Goal: Information Seeking & Learning: Find specific fact

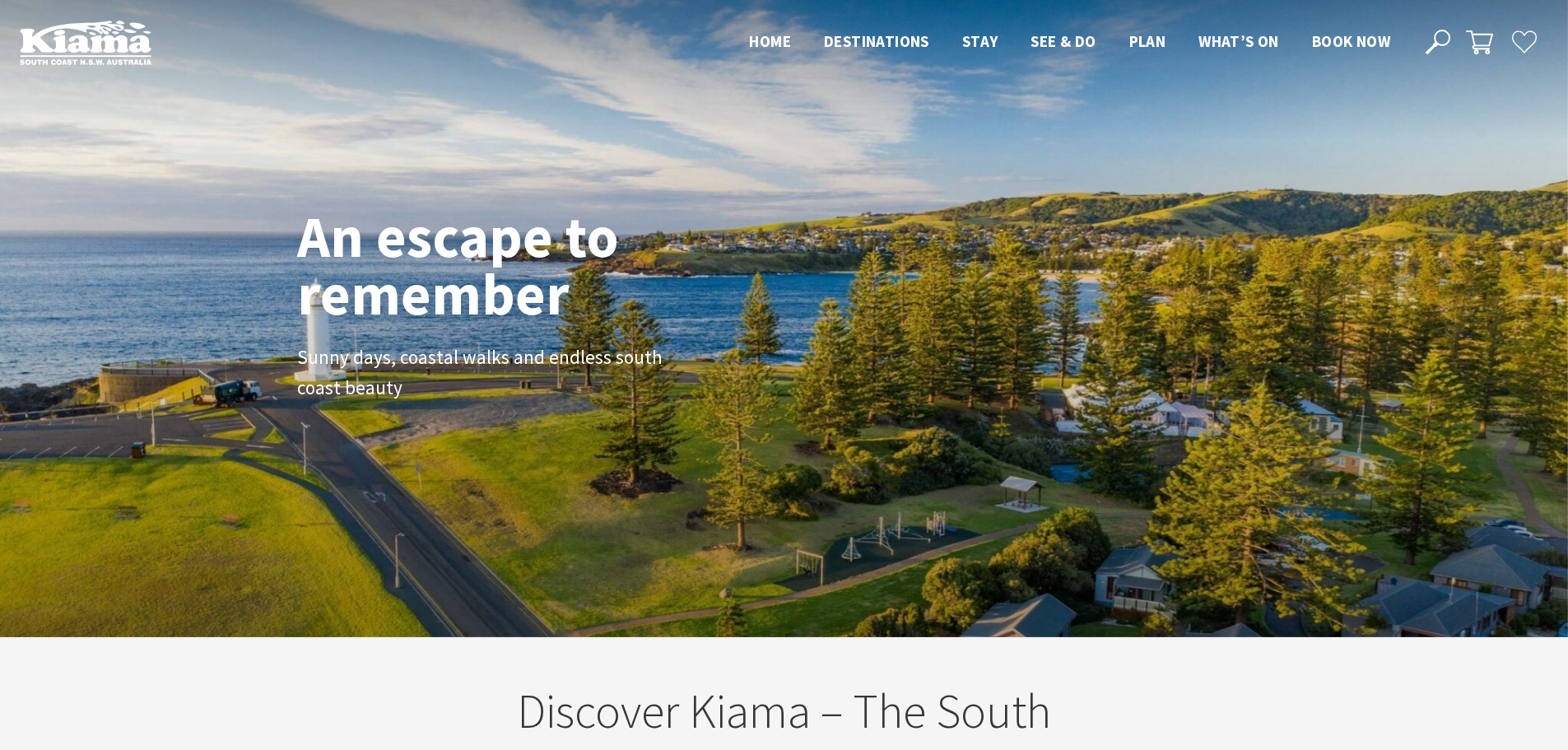
scroll to position [277, 1580]
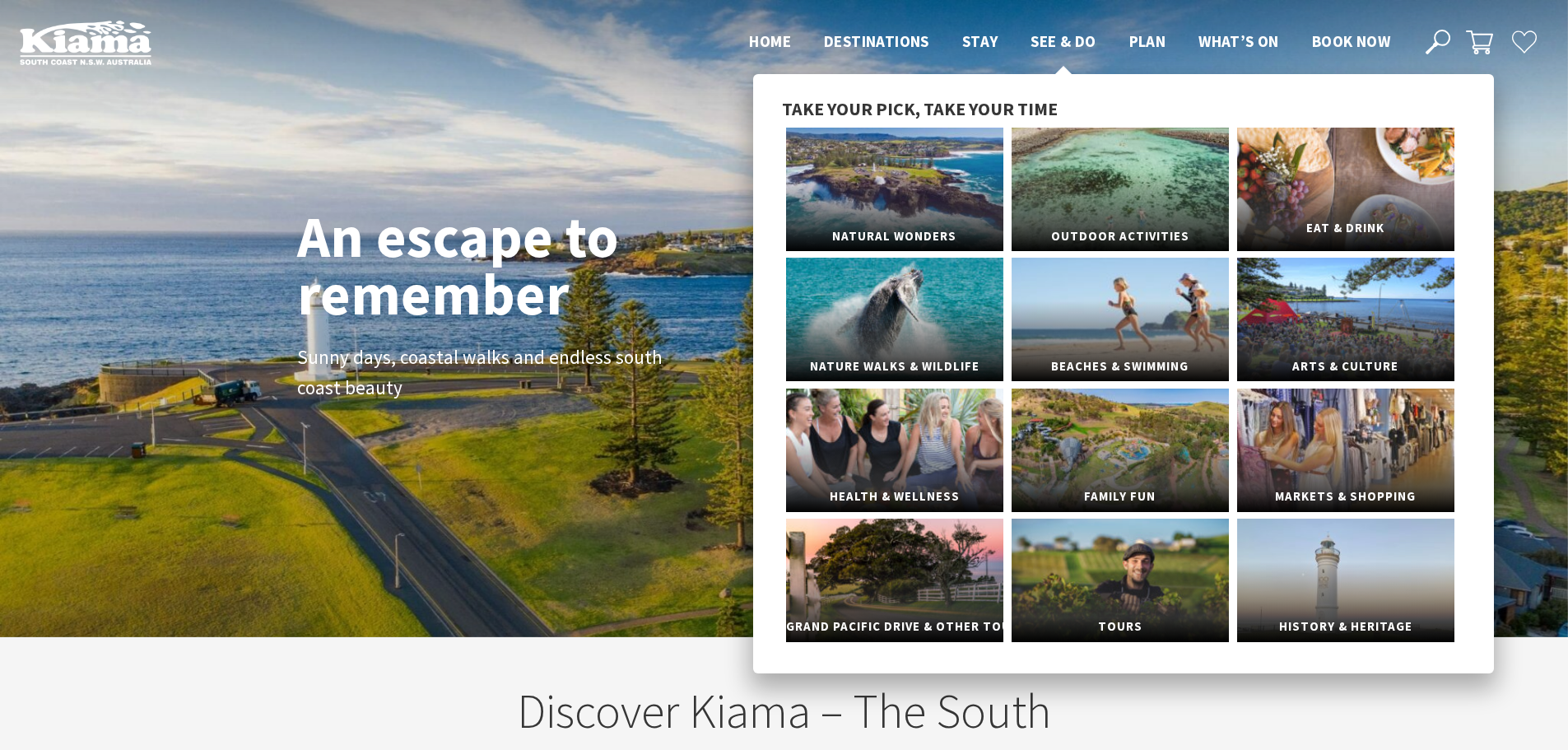
click at [1280, 213] on span "Eat & Drink" at bounding box center [1345, 228] width 217 height 30
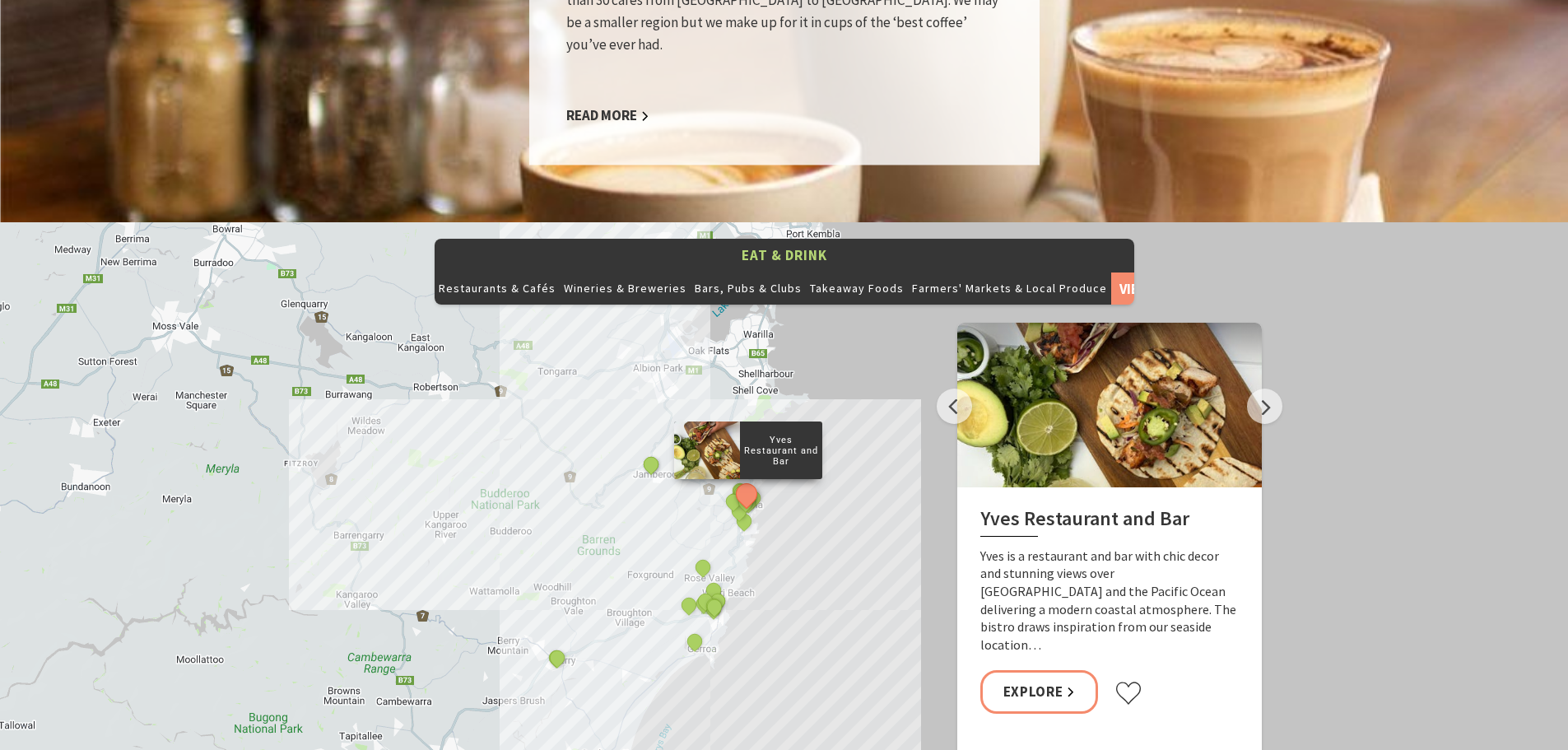
scroll to position [1728, 0]
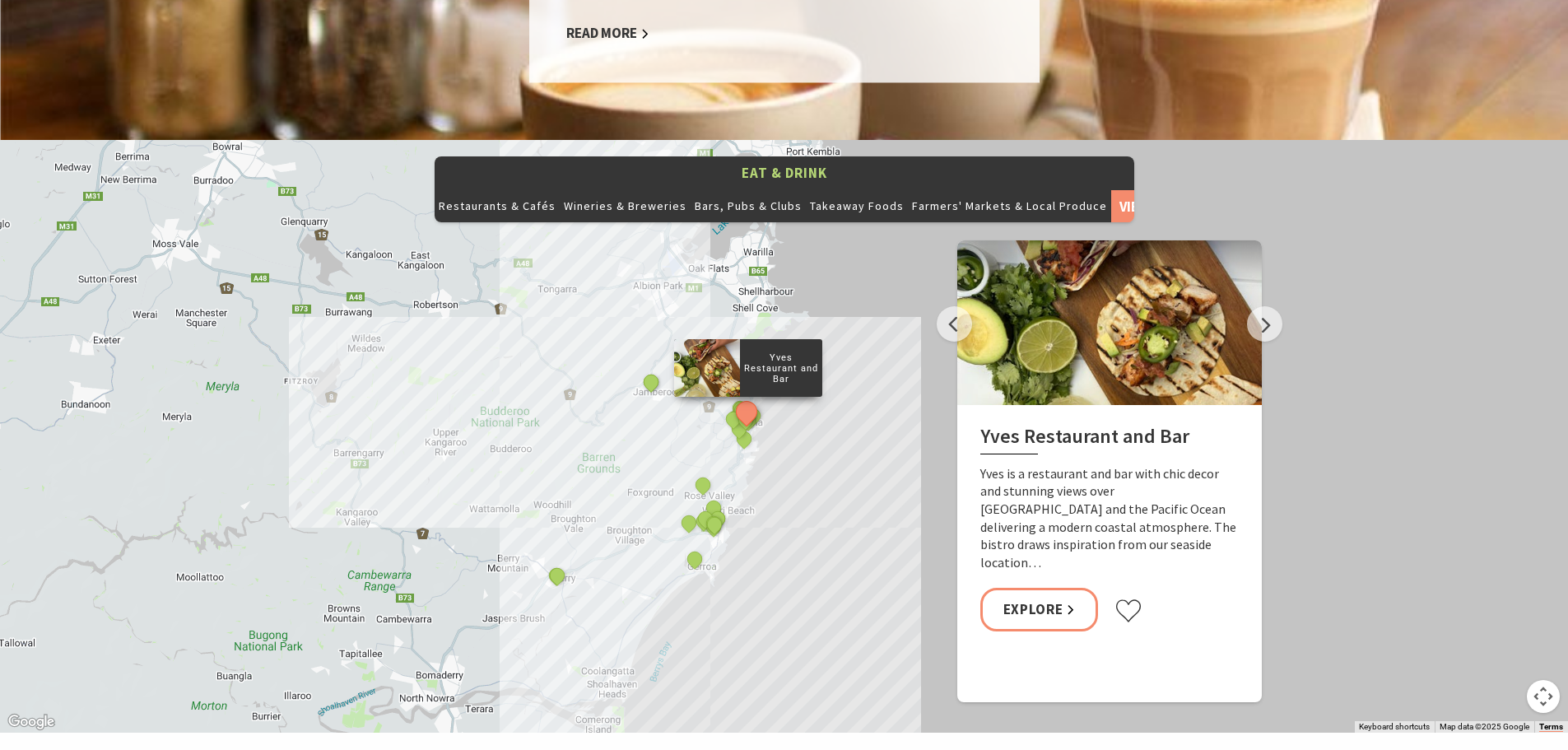
click at [750, 349] on p "Yves Restaurant and Bar" at bounding box center [780, 368] width 82 height 38
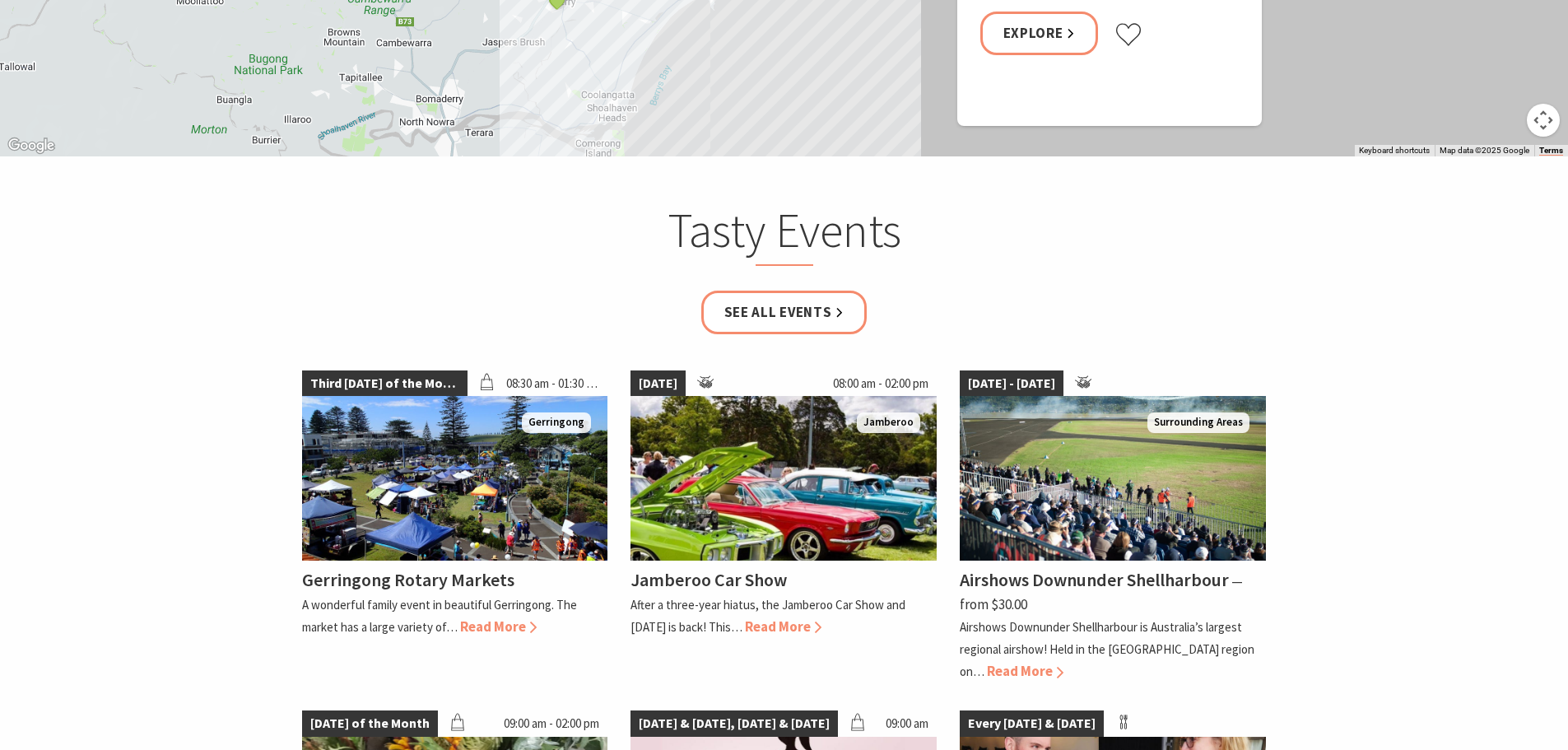
scroll to position [1974, 0]
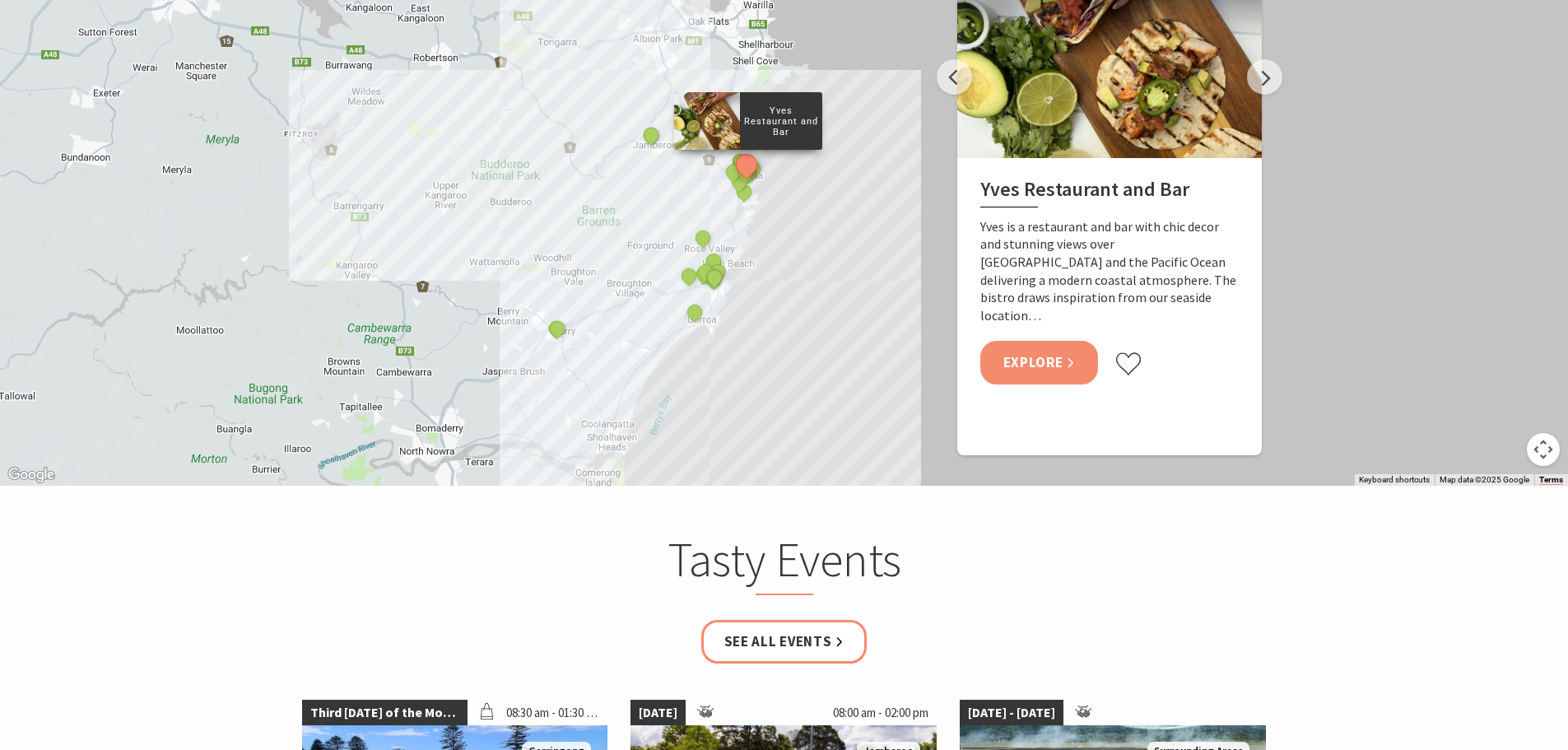
click at [1036, 340] on link "Explore" at bounding box center [1039, 362] width 119 height 43
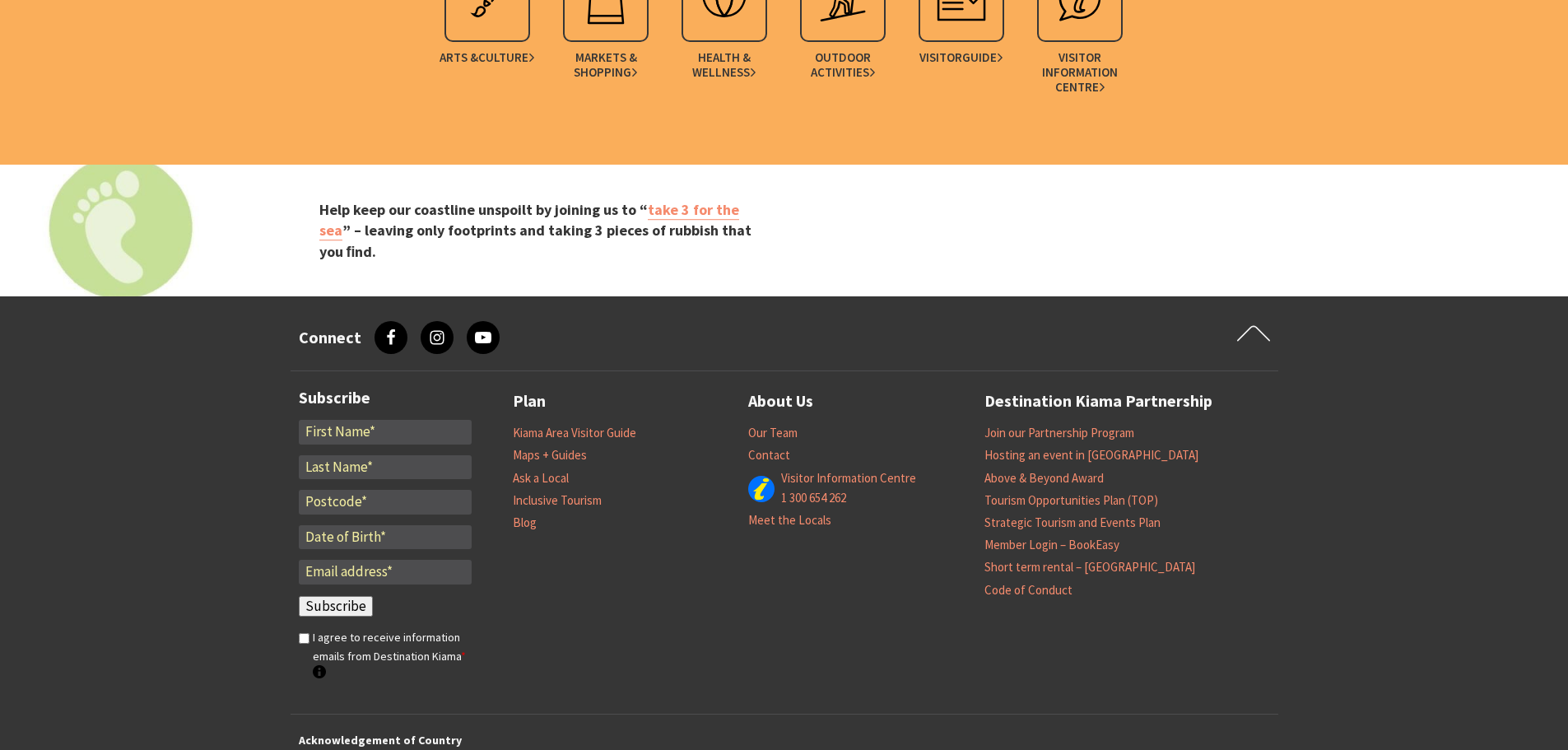
scroll to position [3621, 0]
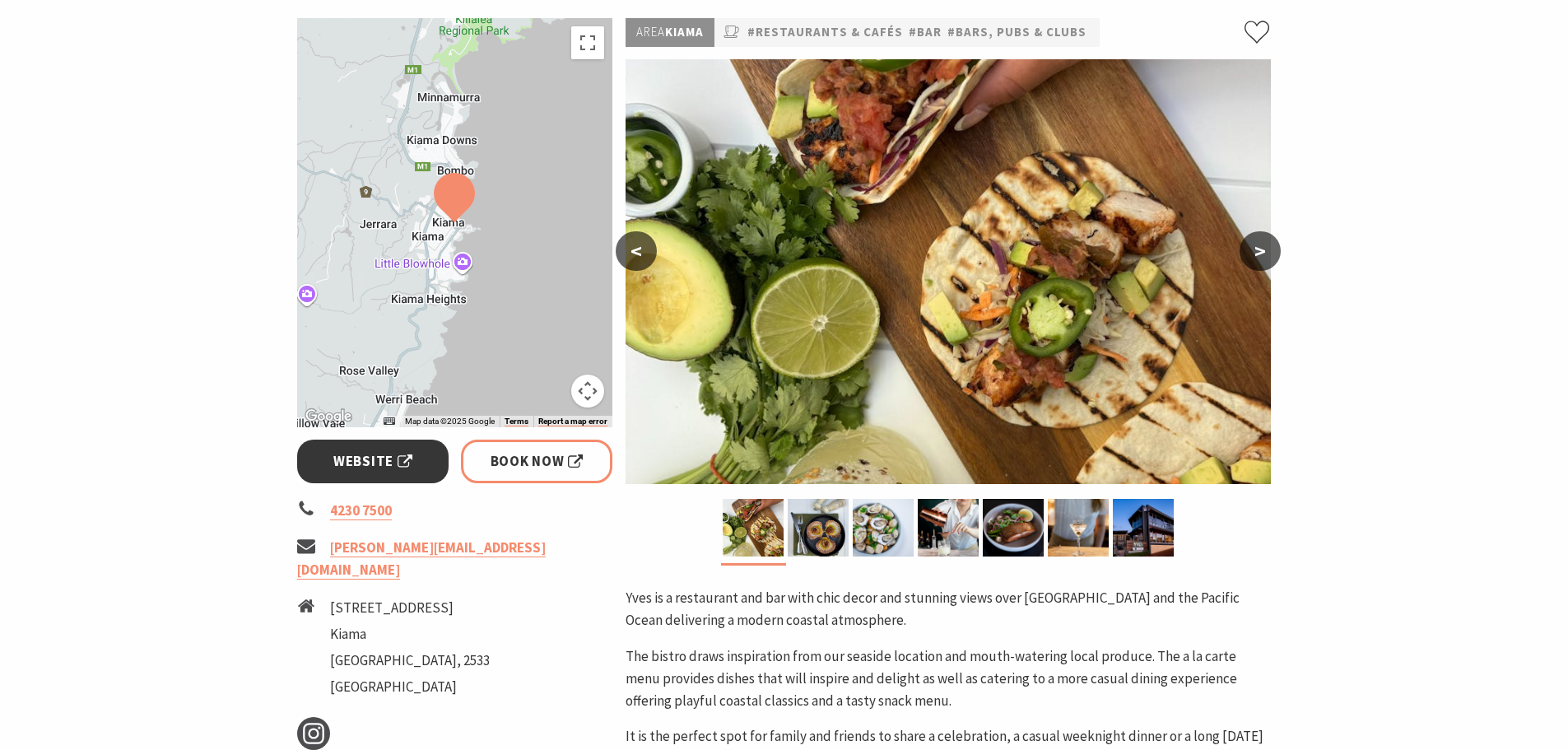
scroll to position [246, 0]
click at [405, 464] on span "Website" at bounding box center [372, 460] width 79 height 22
